Goal: Find specific page/section: Find specific page/section

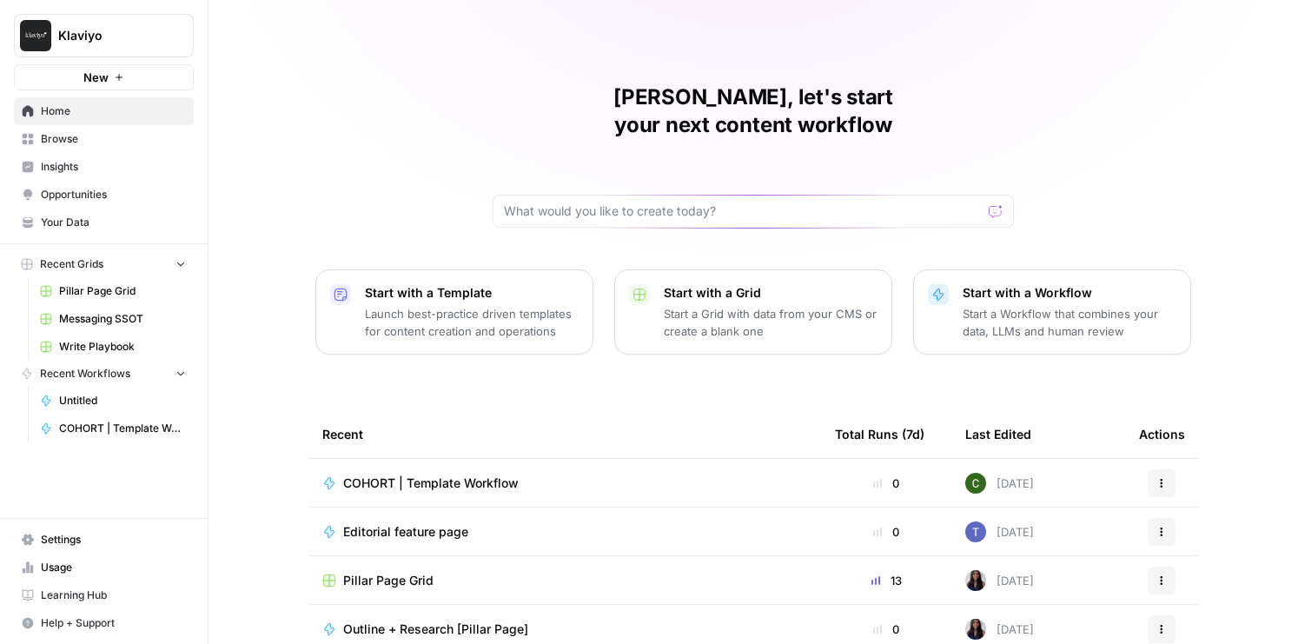
click at [108, 29] on span "Klaviyo" at bounding box center [110, 35] width 105 height 17
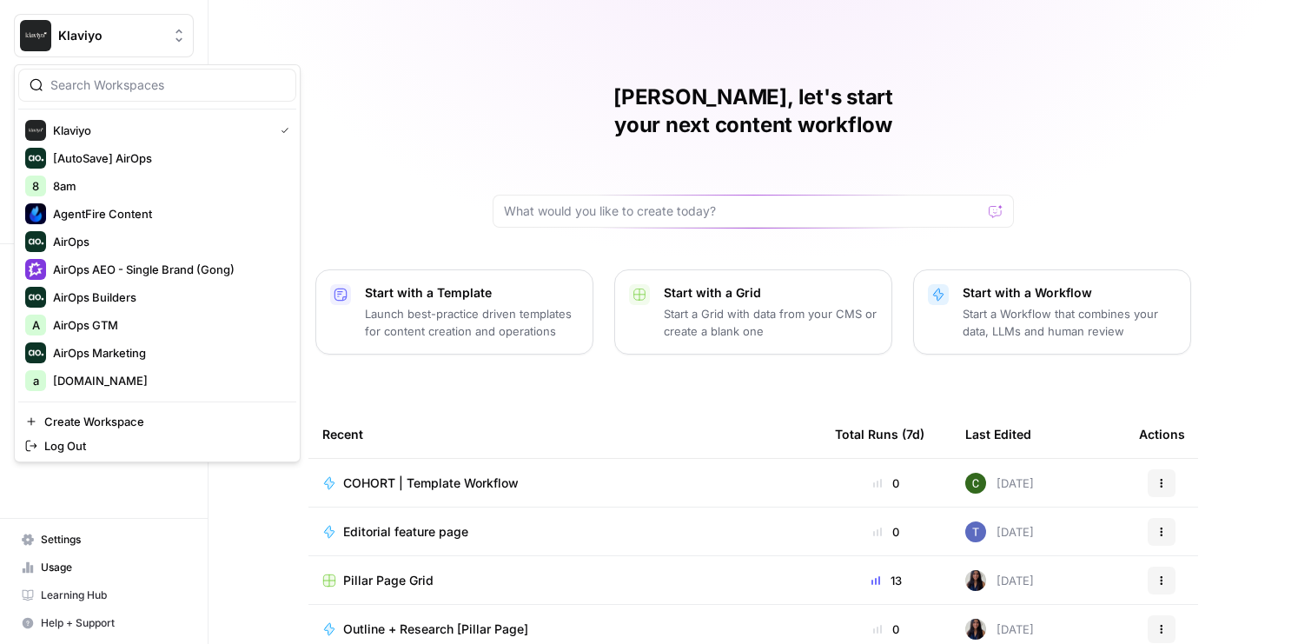
type input "r"
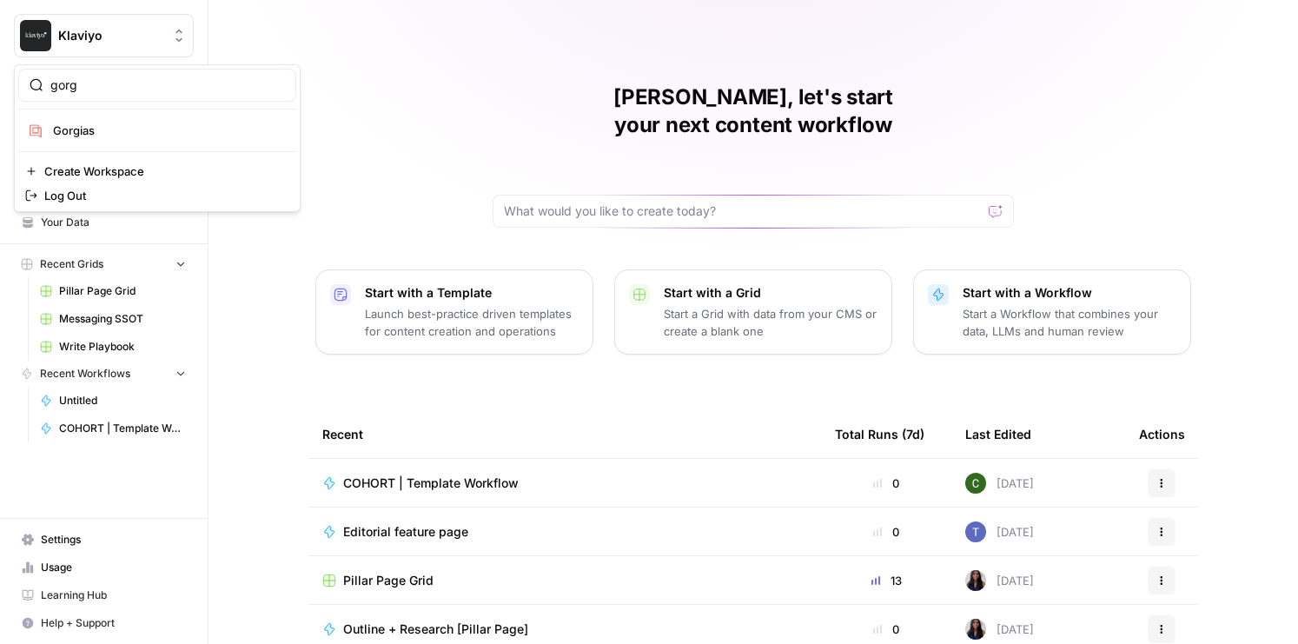
type input "gorg"
click at [91, 127] on span "Gorgias" at bounding box center [167, 130] width 229 height 17
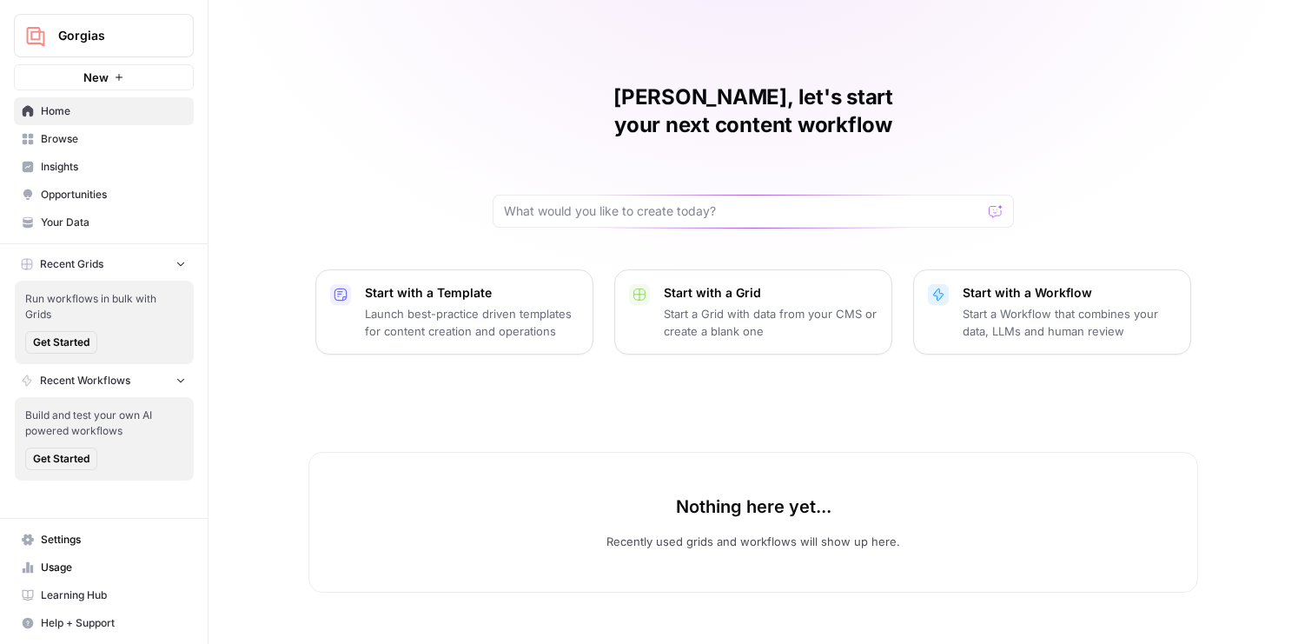
click at [79, 596] on span "Learning Hub" at bounding box center [113, 595] width 145 height 16
click at [0, 0] on div "Gorgias New Home Browse Insights Opportunities Your Data Recent Grids Run workf…" at bounding box center [104, 322] width 208 height 644
